Goal: Find contact information: Find contact information

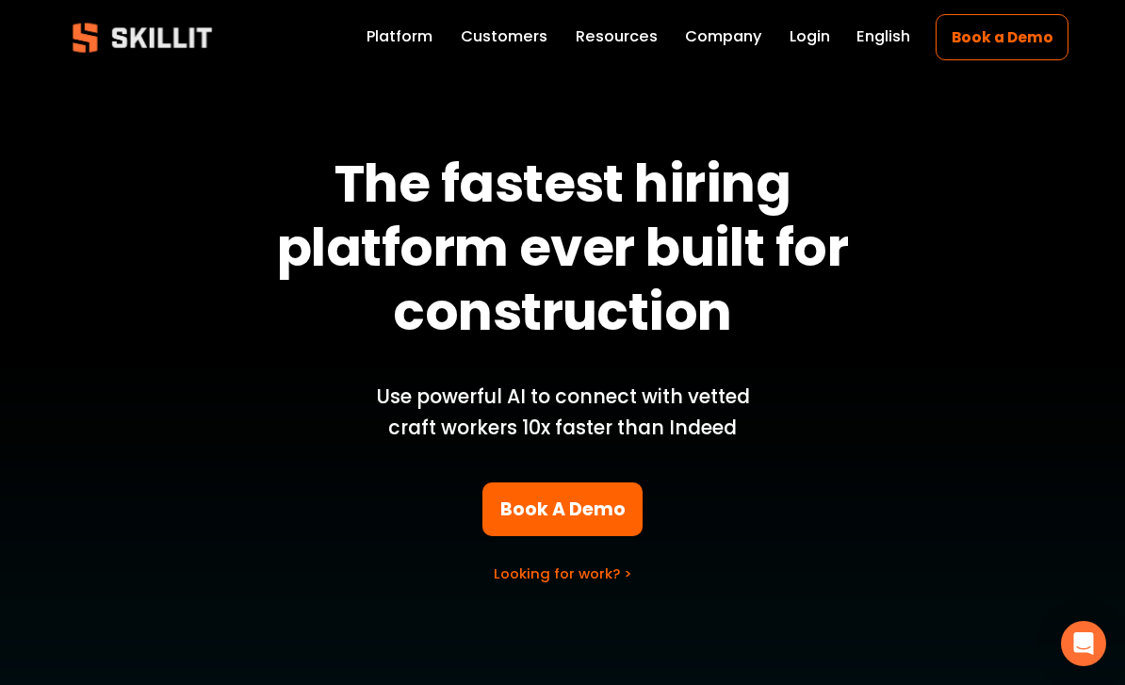
click at [745, 38] on link "Company" at bounding box center [723, 37] width 76 height 26
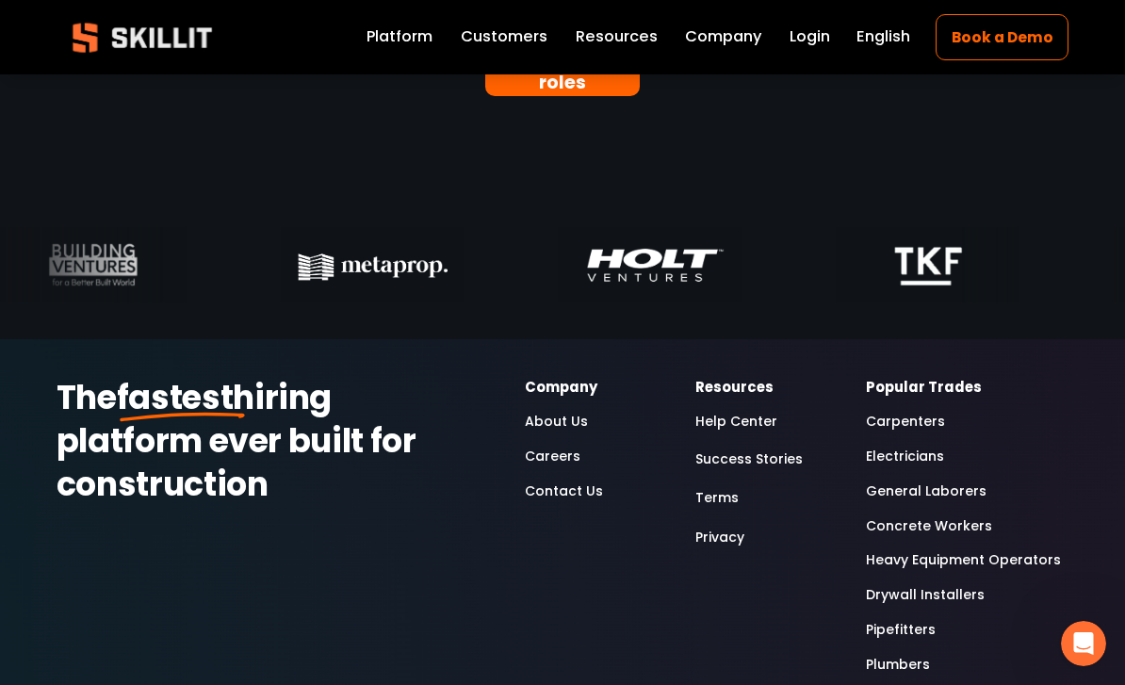
scroll to position [5942, 0]
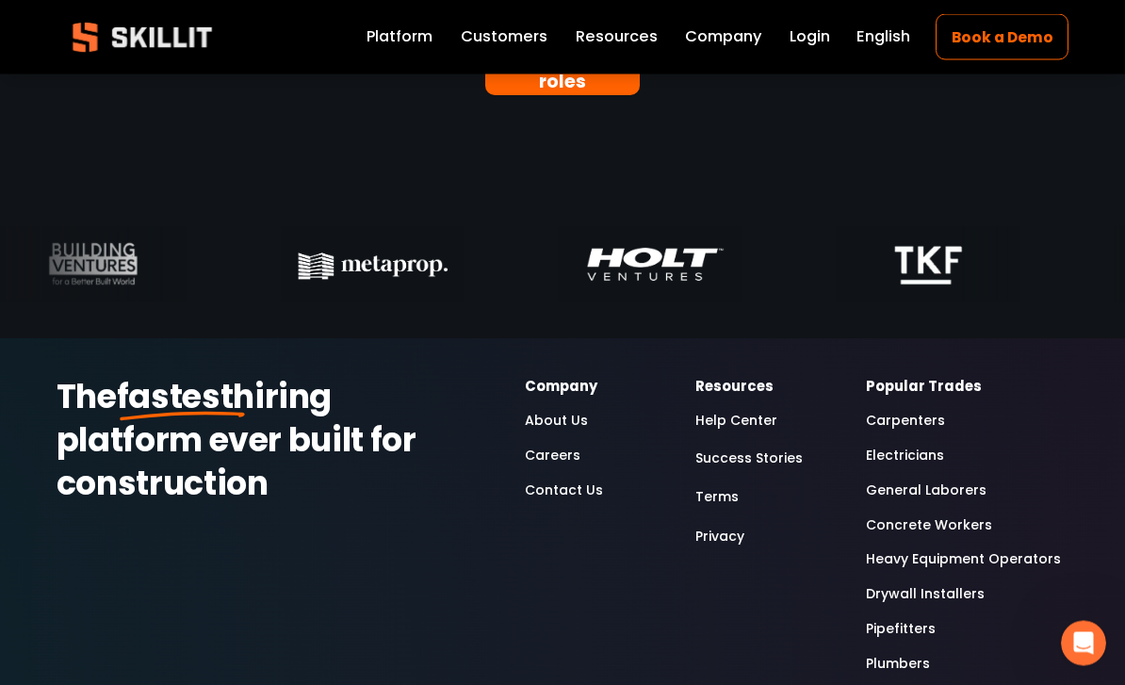
click at [1103, 512] on div "The fastest hiring platform ever built for construction Company About Us Career…" at bounding box center [562, 606] width 1125 height 460
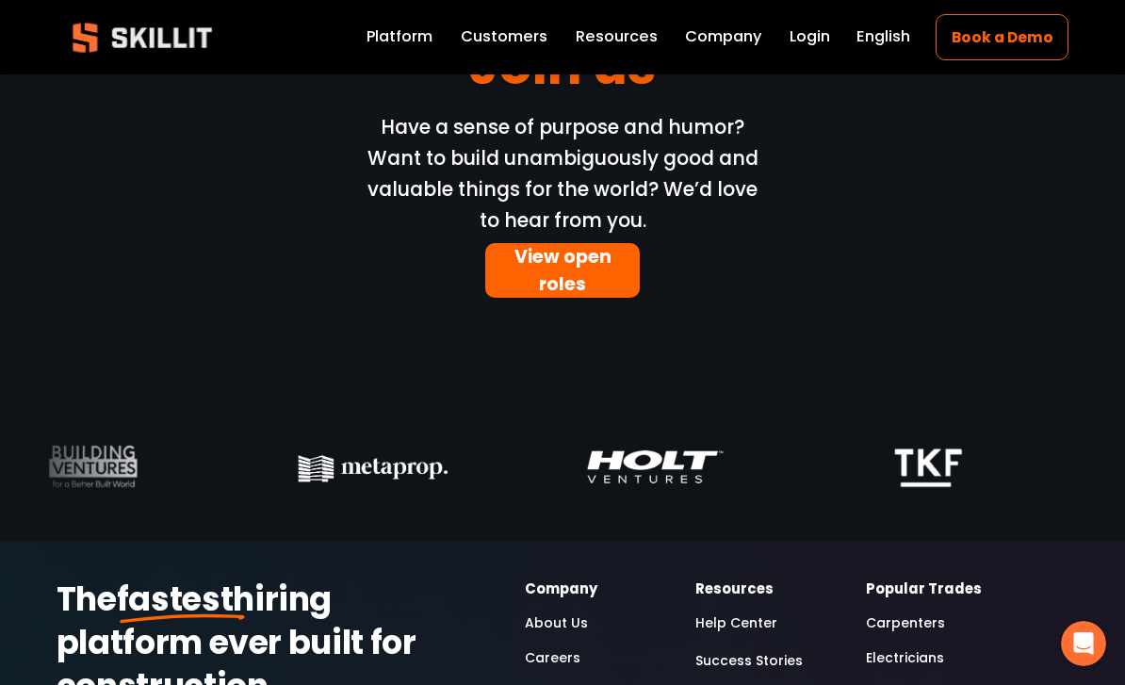
scroll to position [5740, 0]
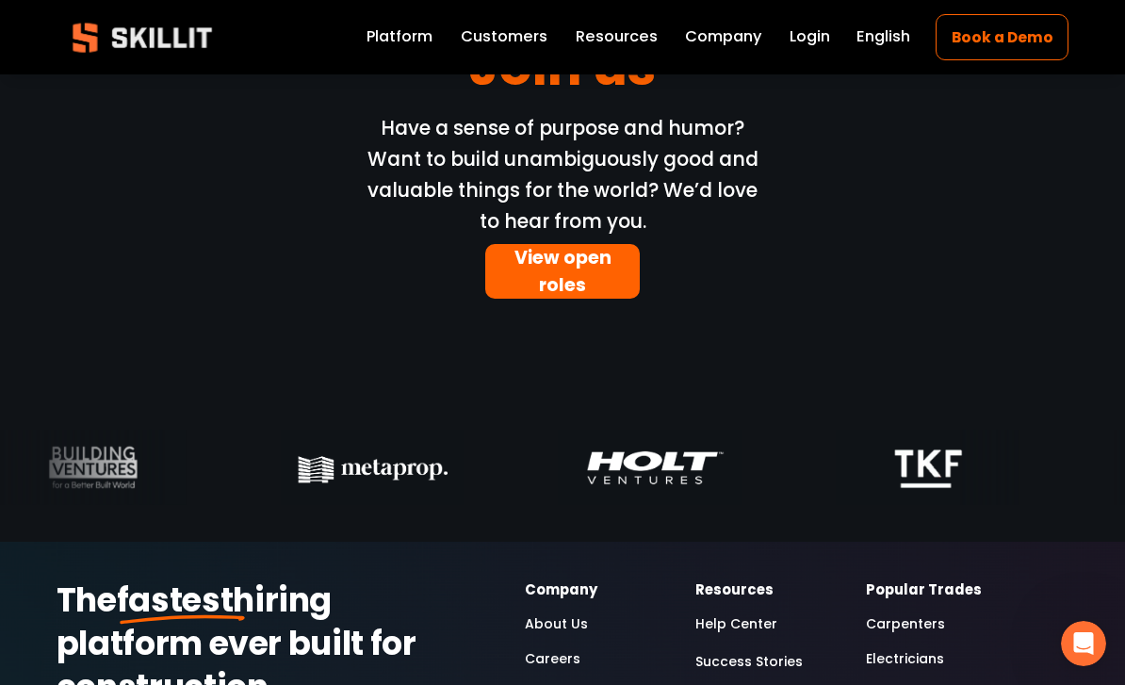
click at [577, 579] on strong "Company" at bounding box center [561, 589] width 73 height 20
click at [561, 683] on link "Contact Us" at bounding box center [564, 694] width 78 height 23
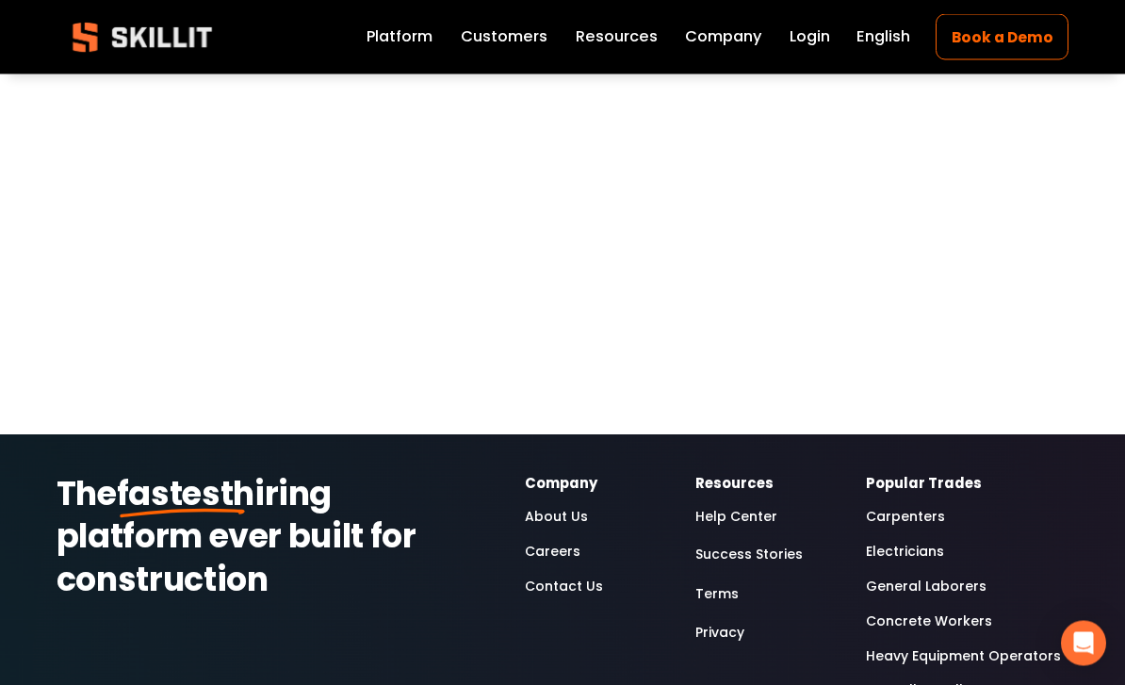
scroll to position [1533, 0]
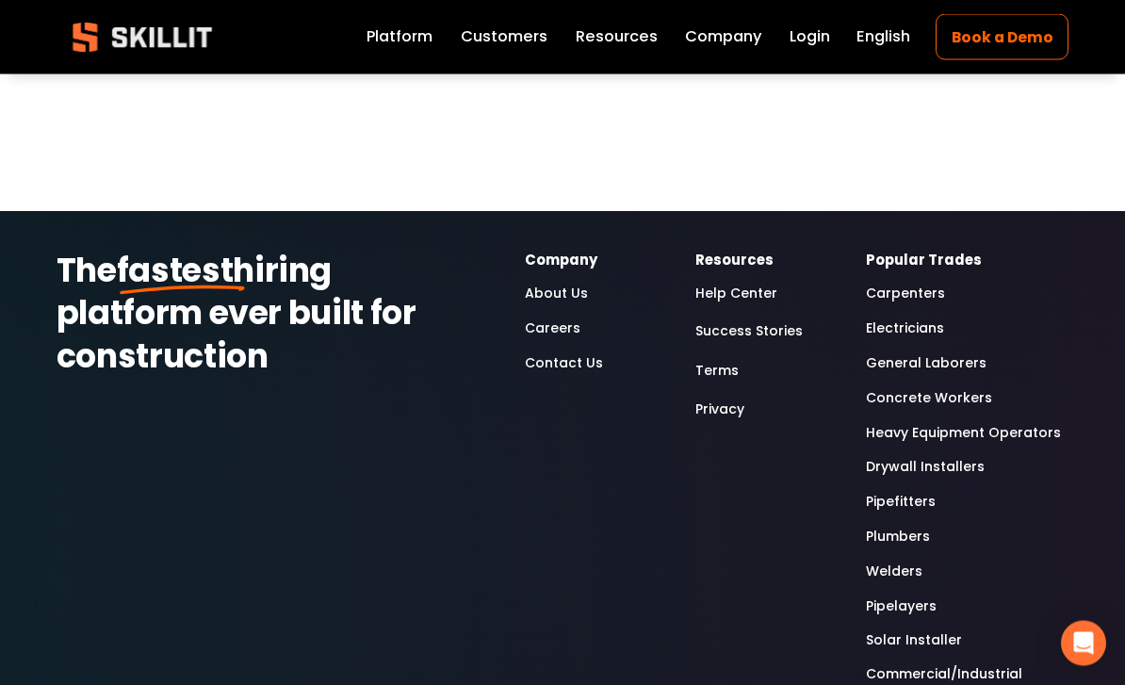
click at [571, 299] on link "About Us" at bounding box center [556, 295] width 63 height 23
